Goal: Browse casually: Explore the website without a specific task or goal

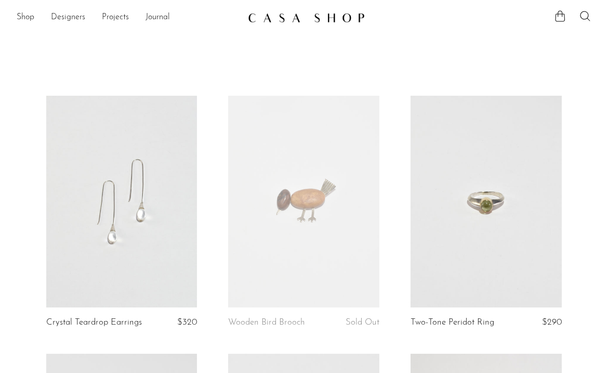
scroll to position [3015, 0]
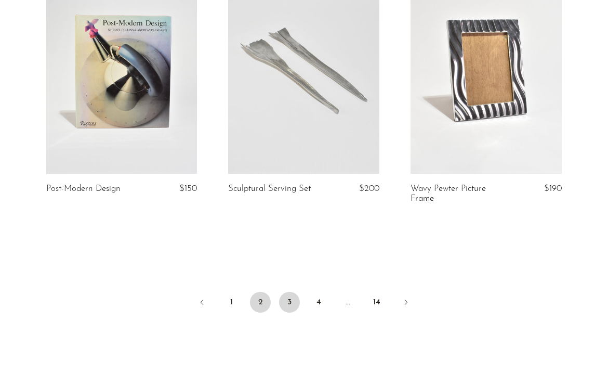
click at [286, 303] on link "3" at bounding box center [289, 301] width 21 height 21
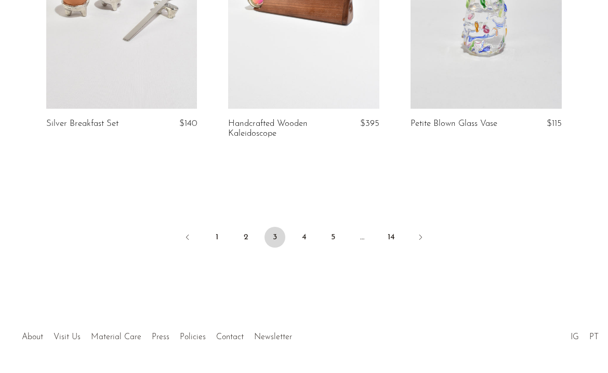
scroll to position [3132, 0]
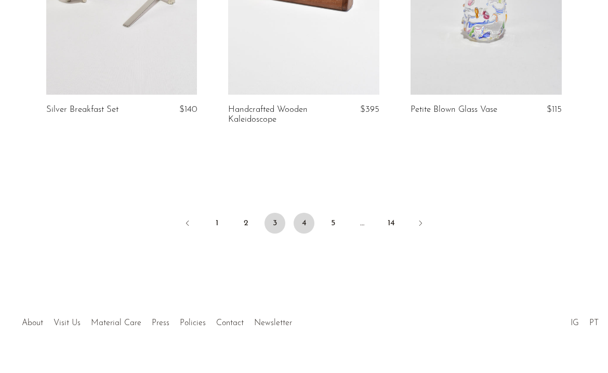
click at [299, 218] on link "4" at bounding box center [304, 222] width 21 height 21
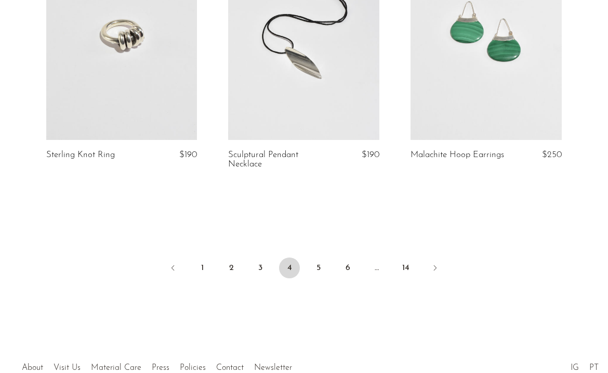
scroll to position [3100, 0]
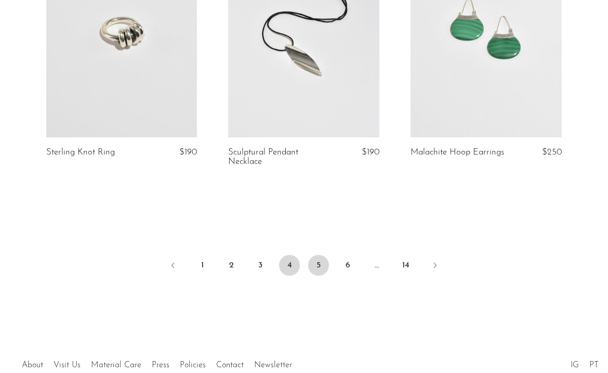
click at [323, 256] on link "5" at bounding box center [318, 265] width 21 height 21
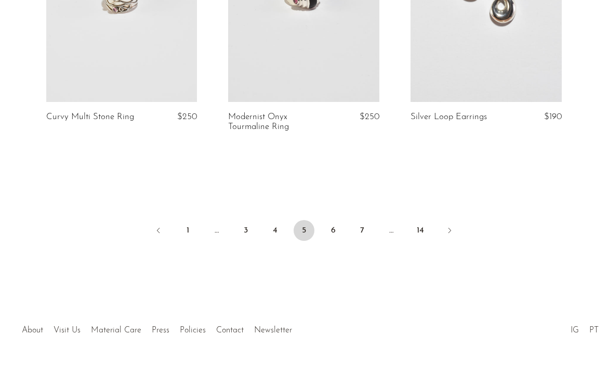
scroll to position [3123, 0]
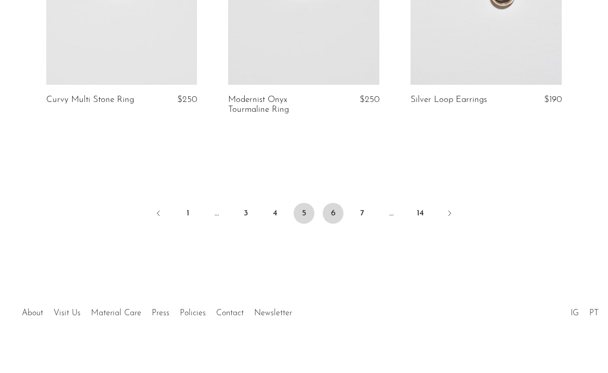
click at [331, 204] on link "6" at bounding box center [333, 213] width 21 height 21
